Goal: Navigation & Orientation: Find specific page/section

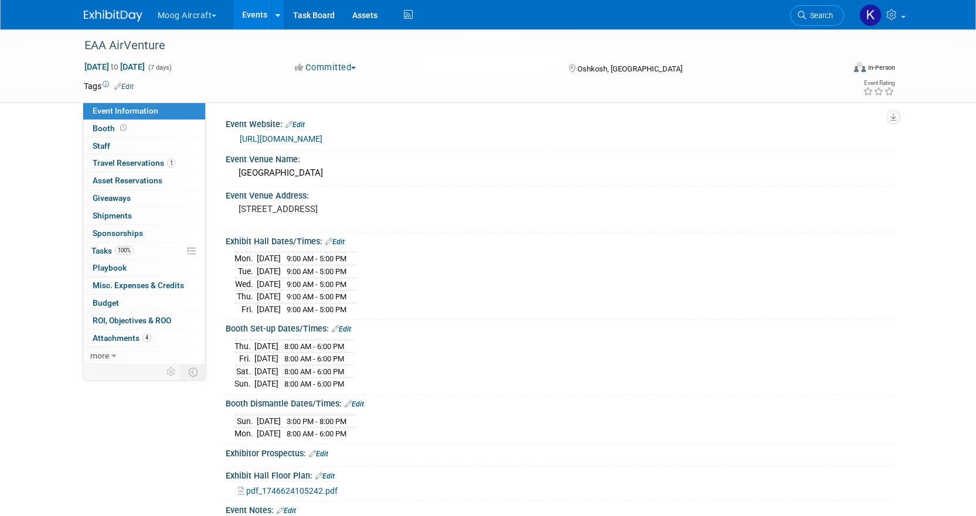
click at [263, 9] on link "Events" at bounding box center [254, 14] width 43 height 29
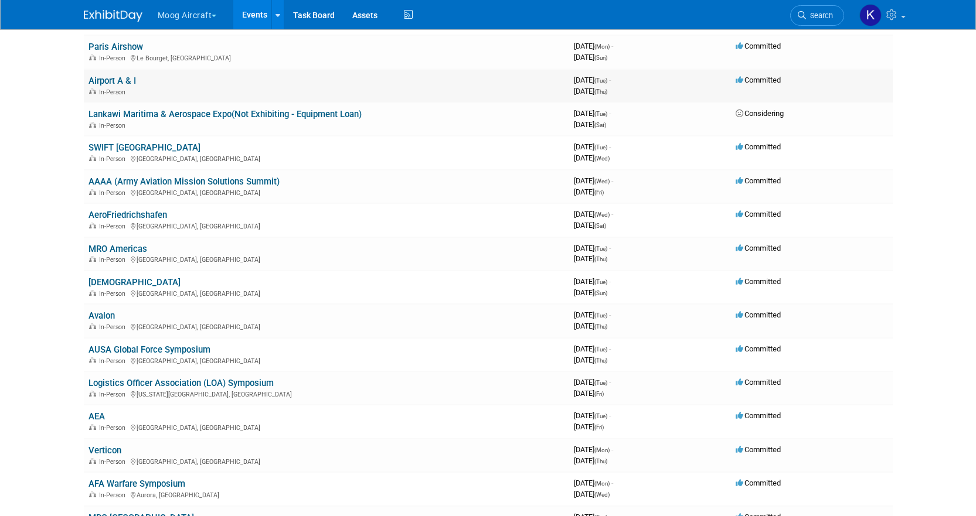
scroll to position [234, 0]
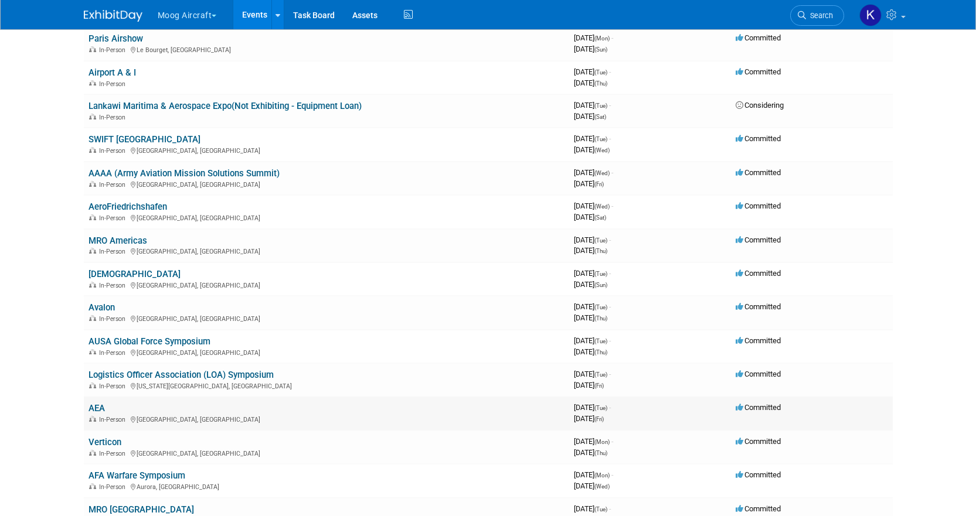
click at [97, 406] on link "AEA" at bounding box center [96, 408] width 16 height 11
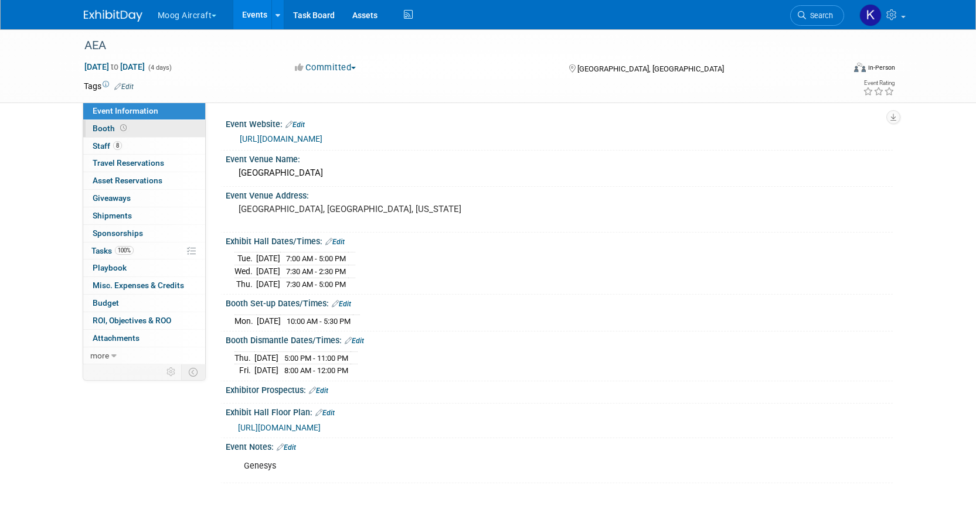
click at [108, 128] on span "Booth" at bounding box center [111, 128] width 36 height 9
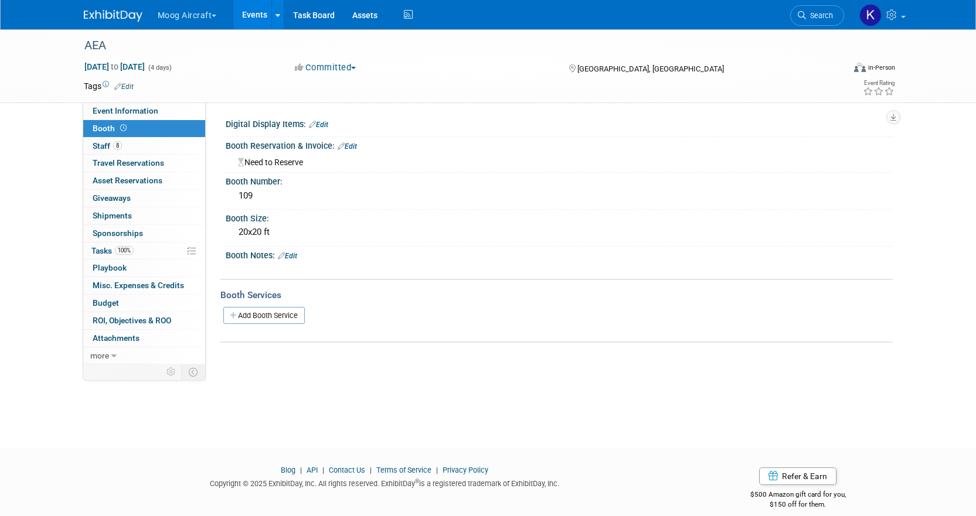
click at [253, 12] on link "Events" at bounding box center [254, 14] width 43 height 29
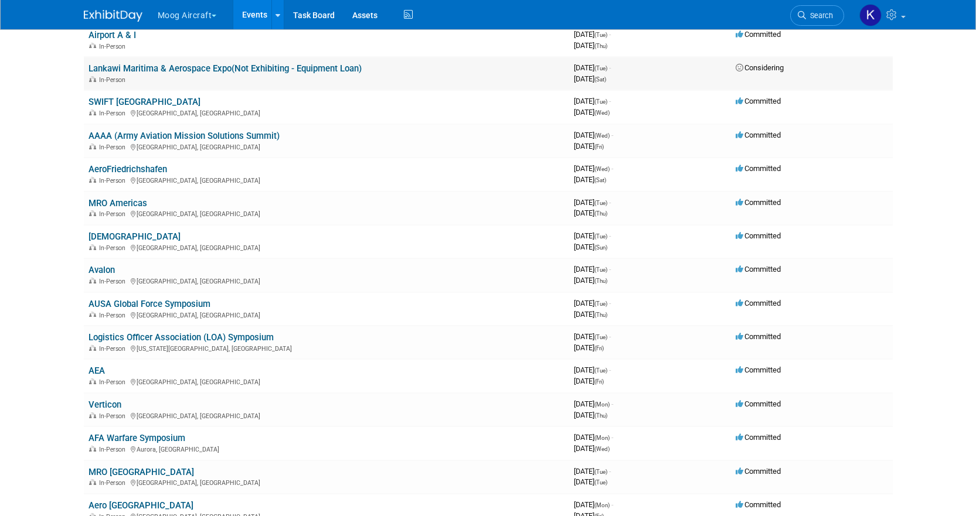
scroll to position [293, 0]
